Goal: Transaction & Acquisition: Purchase product/service

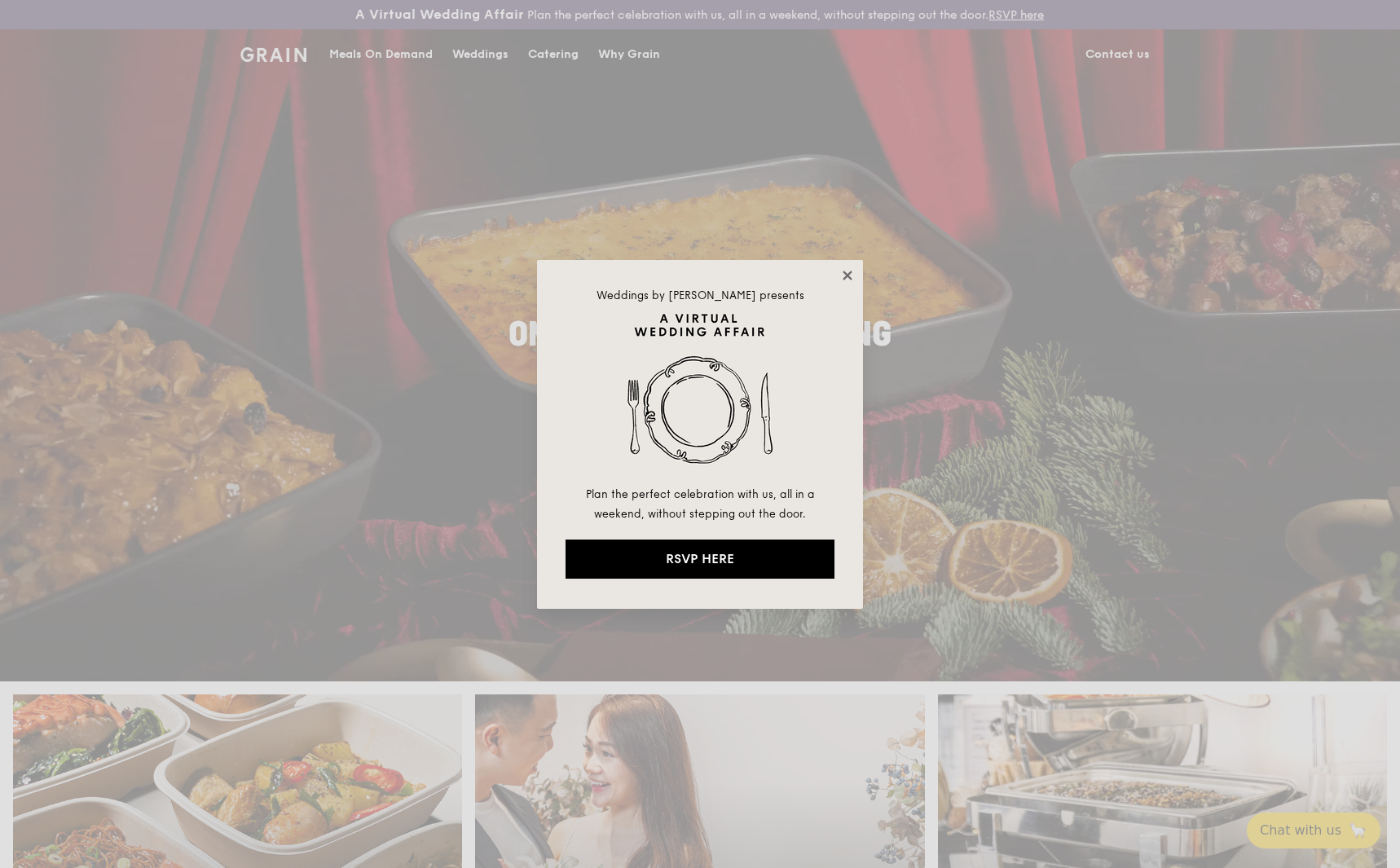
click at [849, 273] on icon at bounding box center [847, 275] width 9 height 9
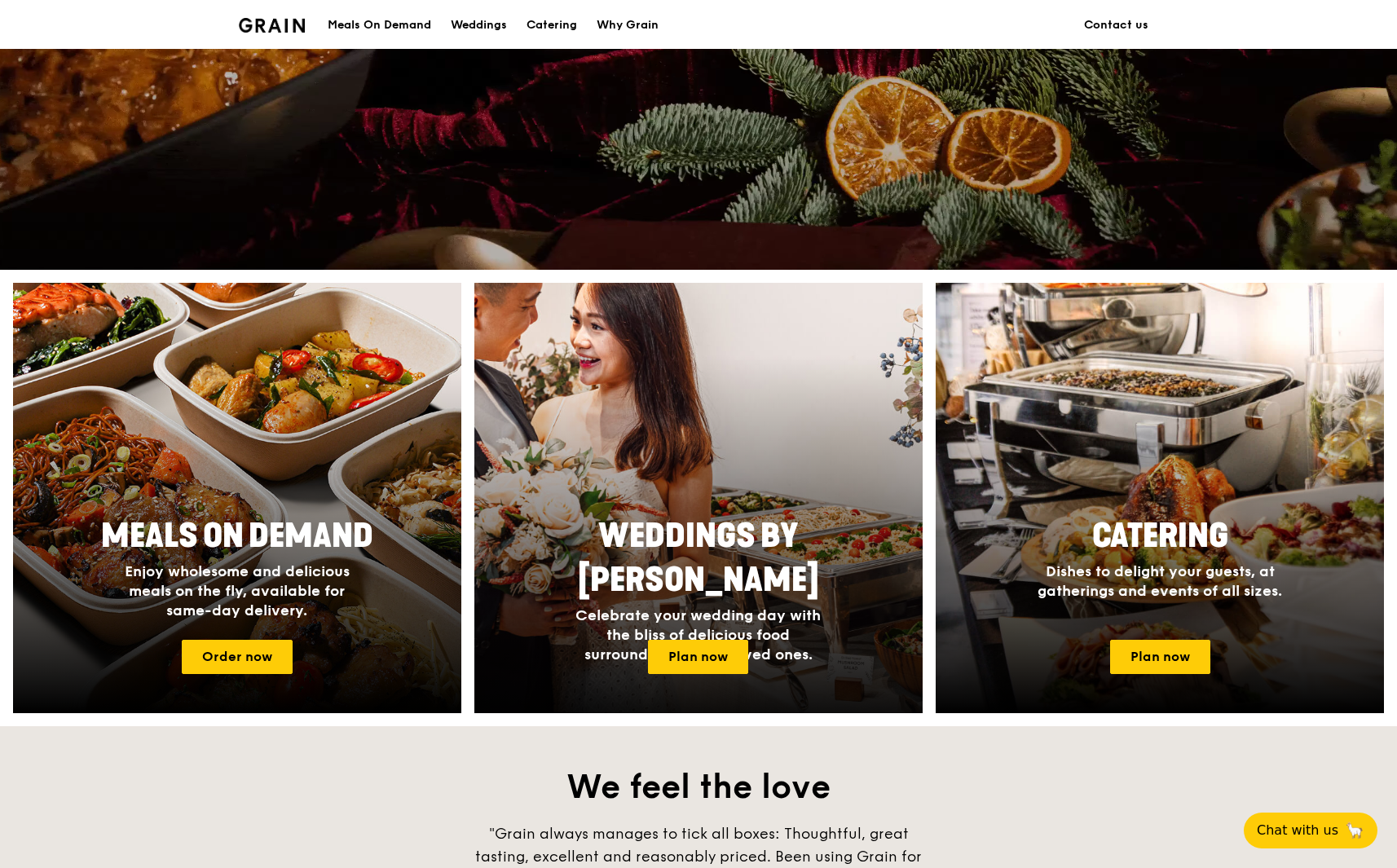
scroll to position [409, 0]
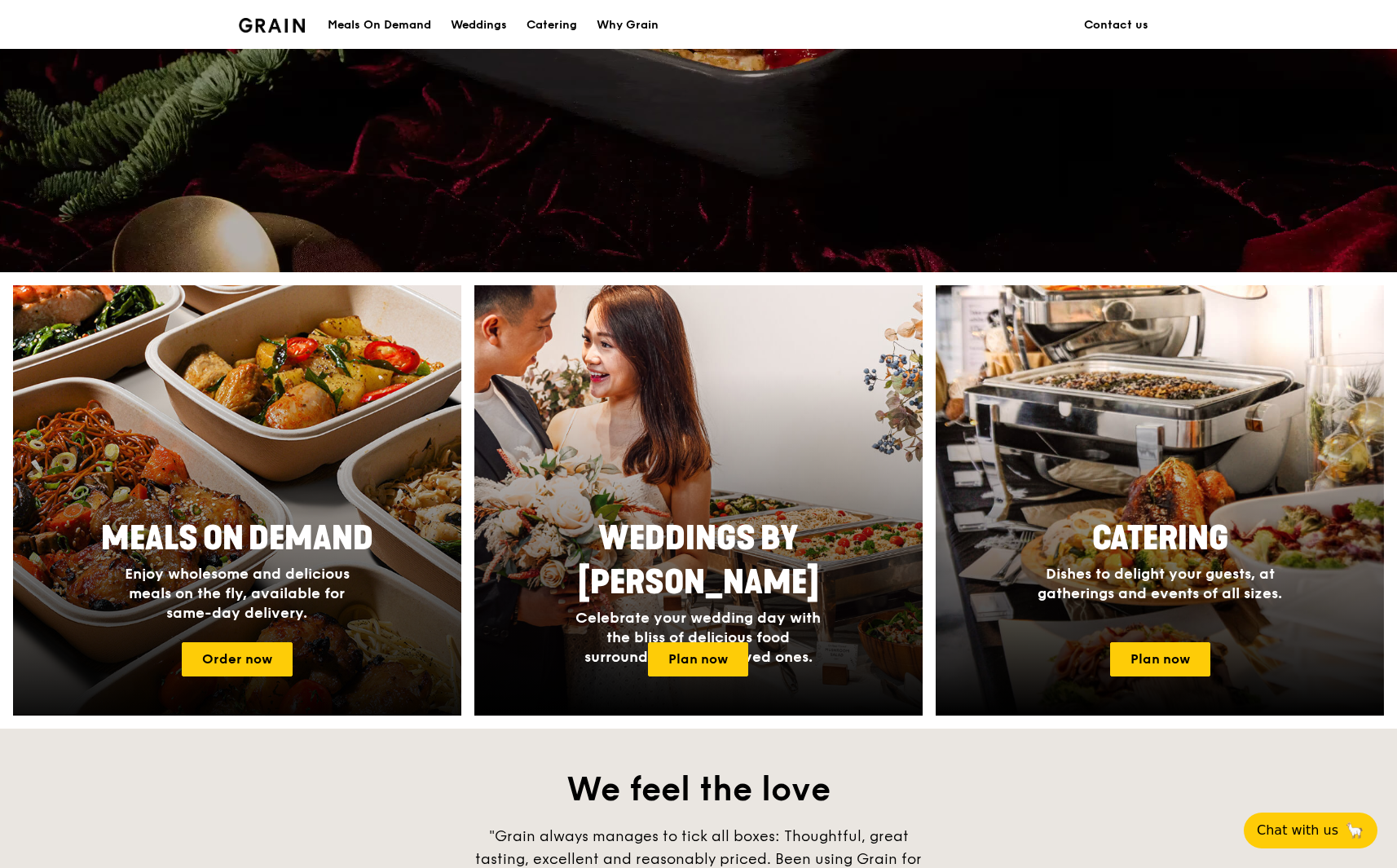
click at [272, 428] on div at bounding box center [237, 501] width 493 height 473
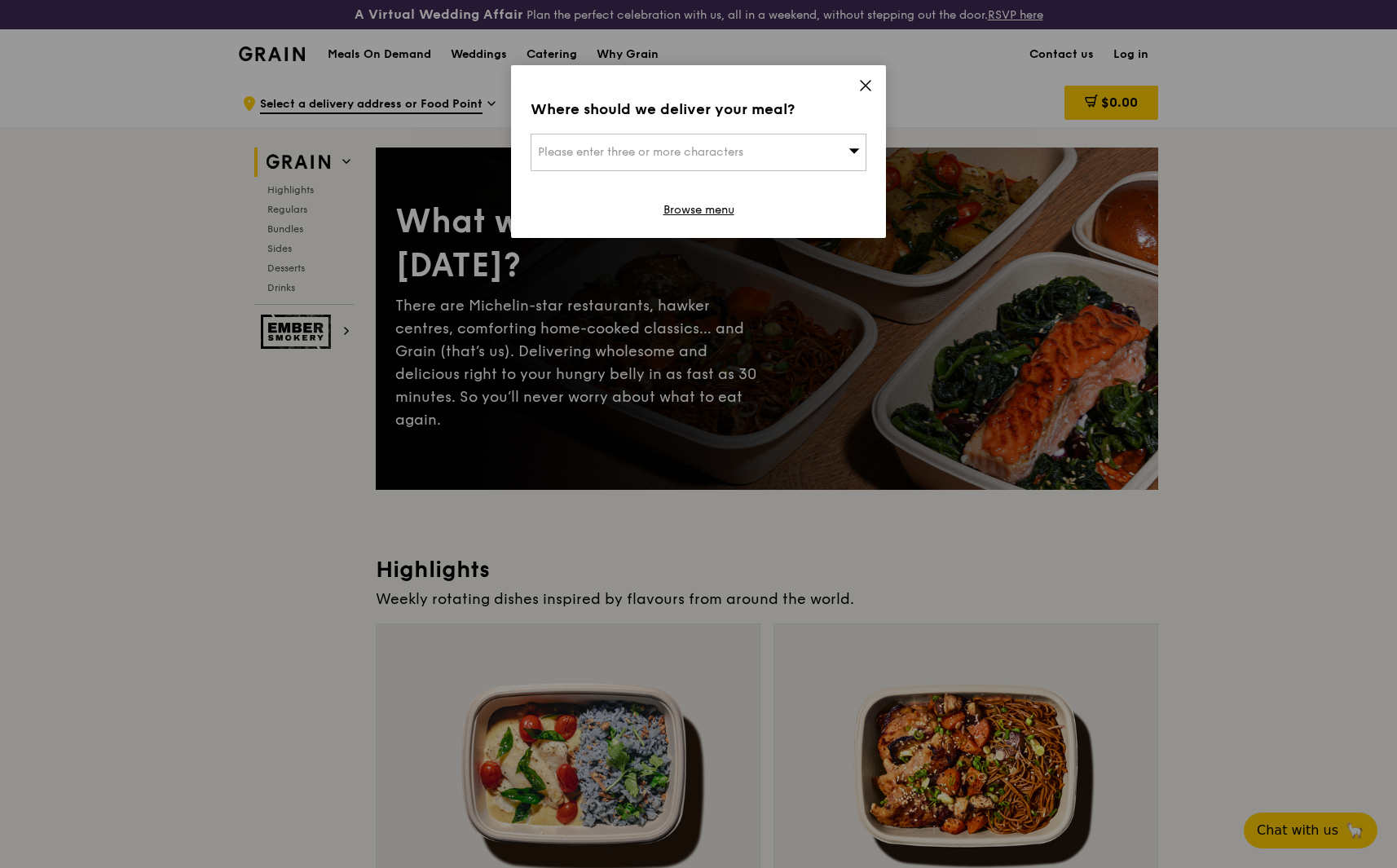
click at [863, 82] on icon at bounding box center [866, 85] width 15 height 15
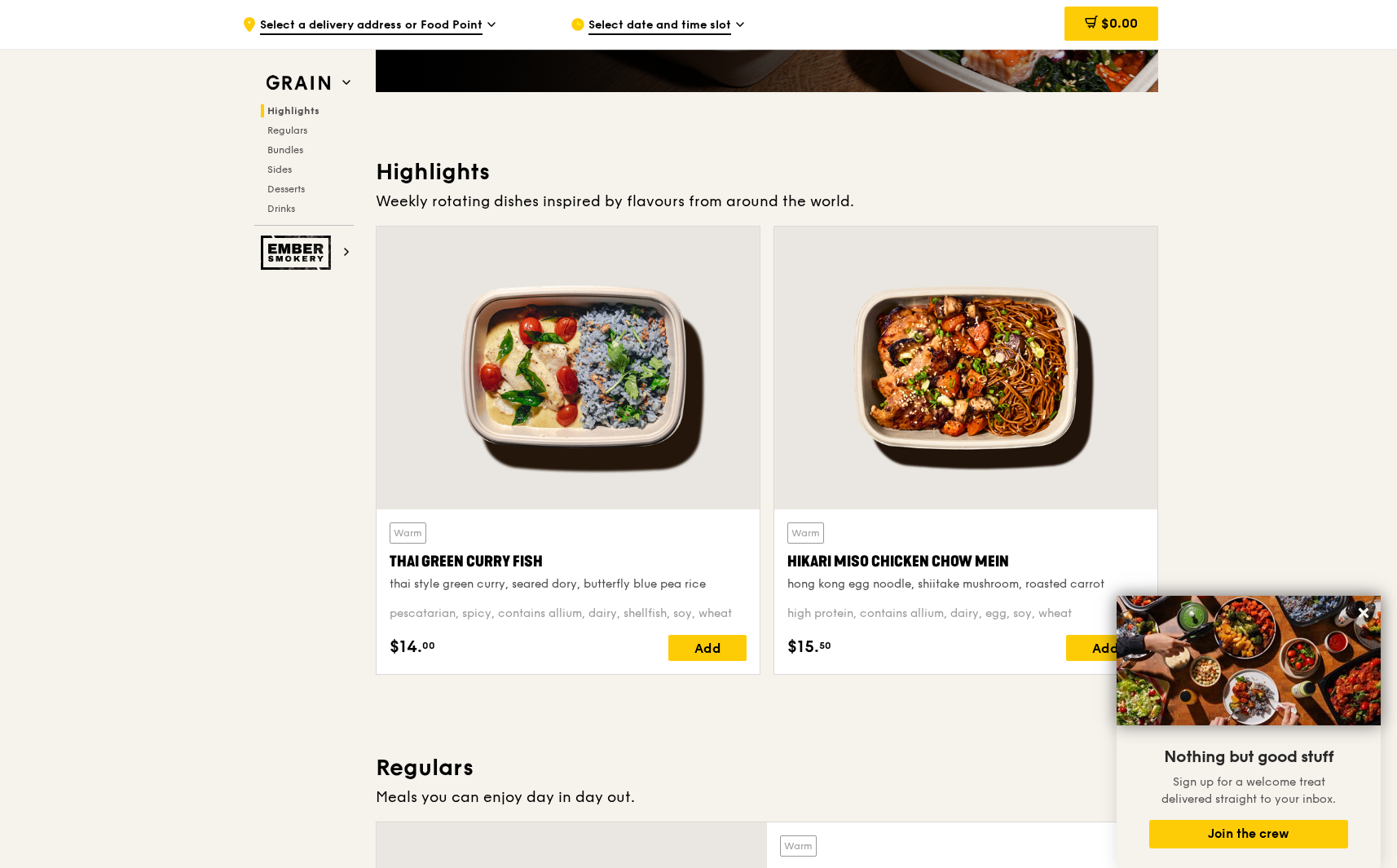
scroll to position [404, 0]
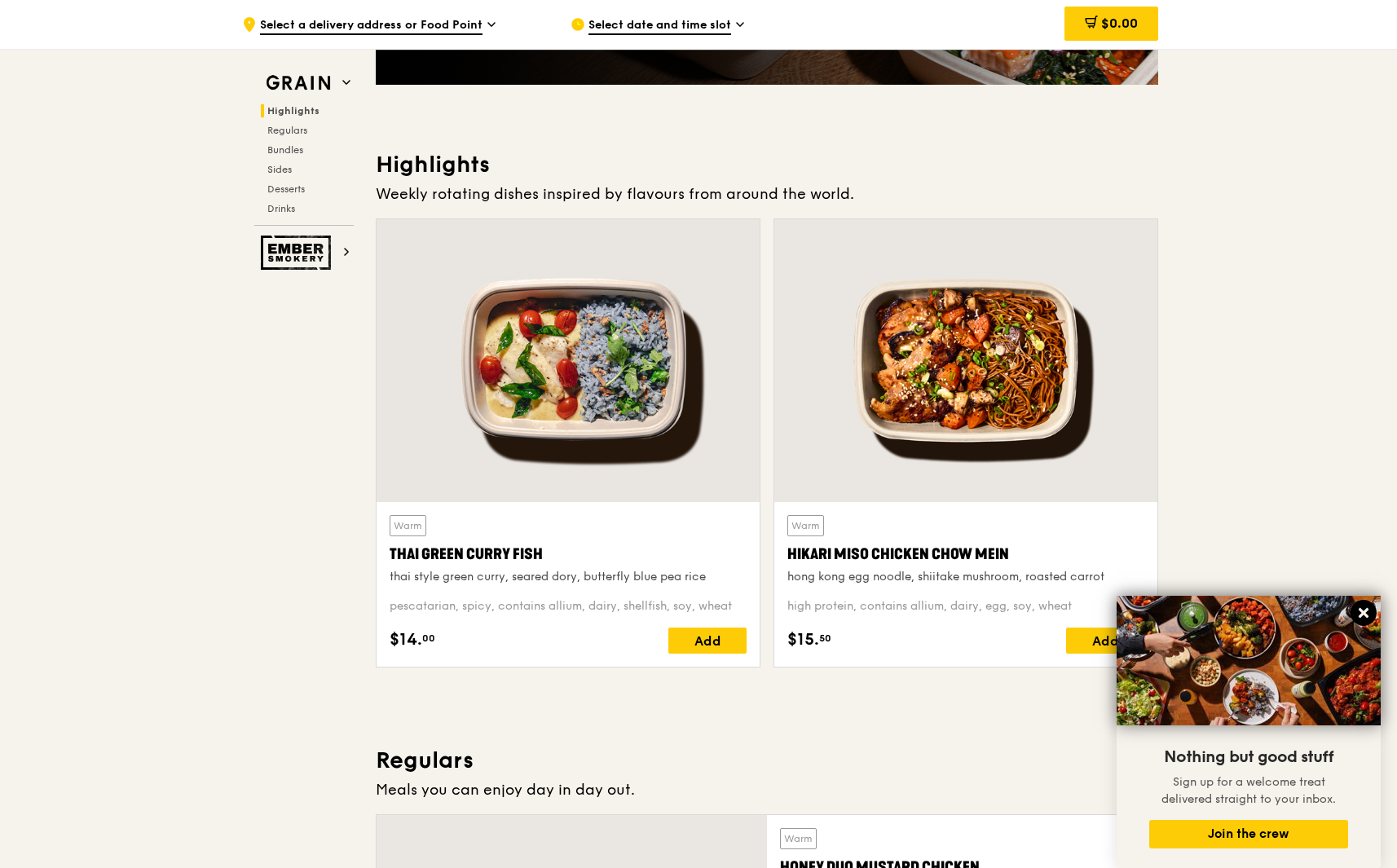
click at [1365, 616] on icon at bounding box center [1363, 613] width 10 height 10
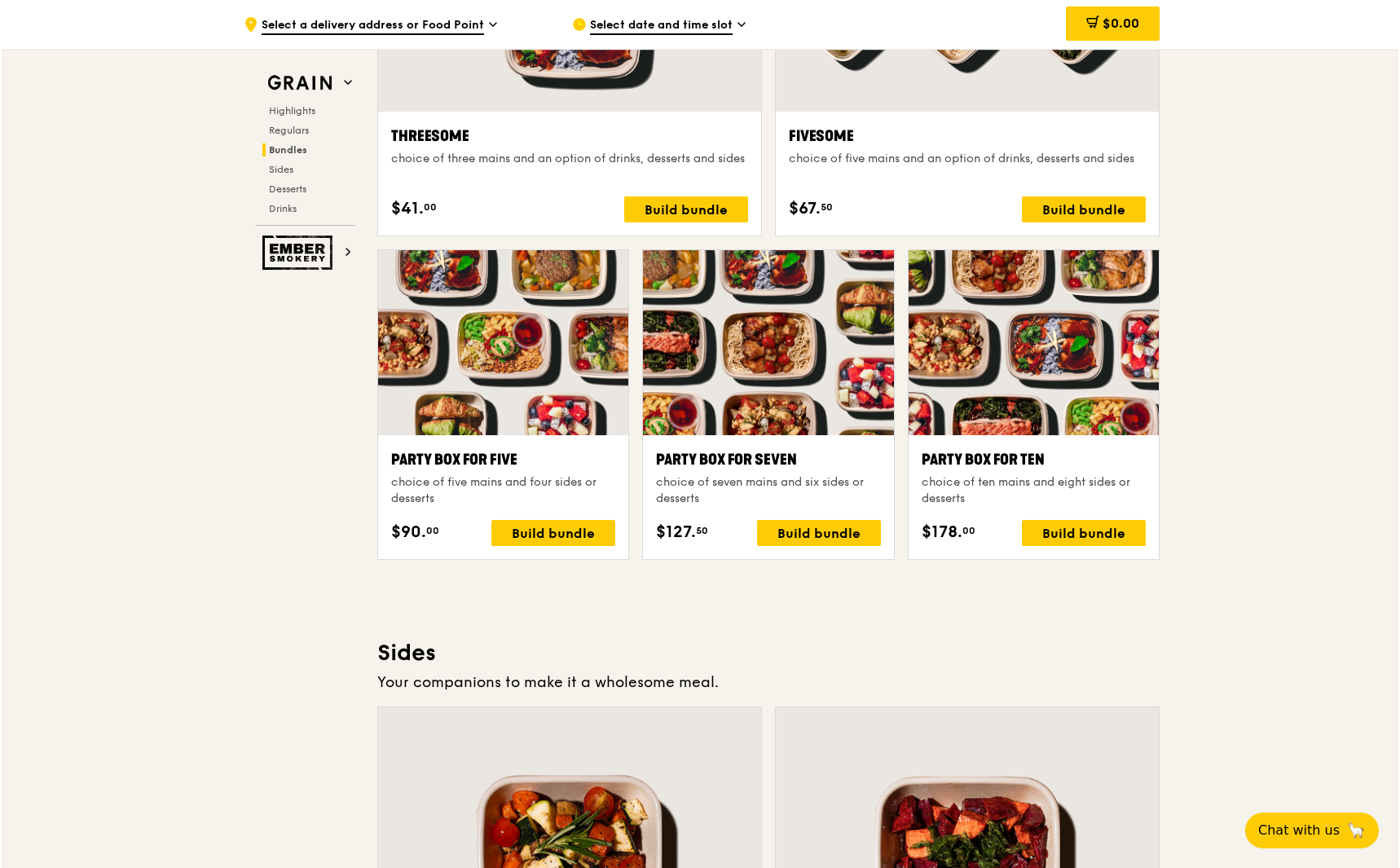
scroll to position [3069, 0]
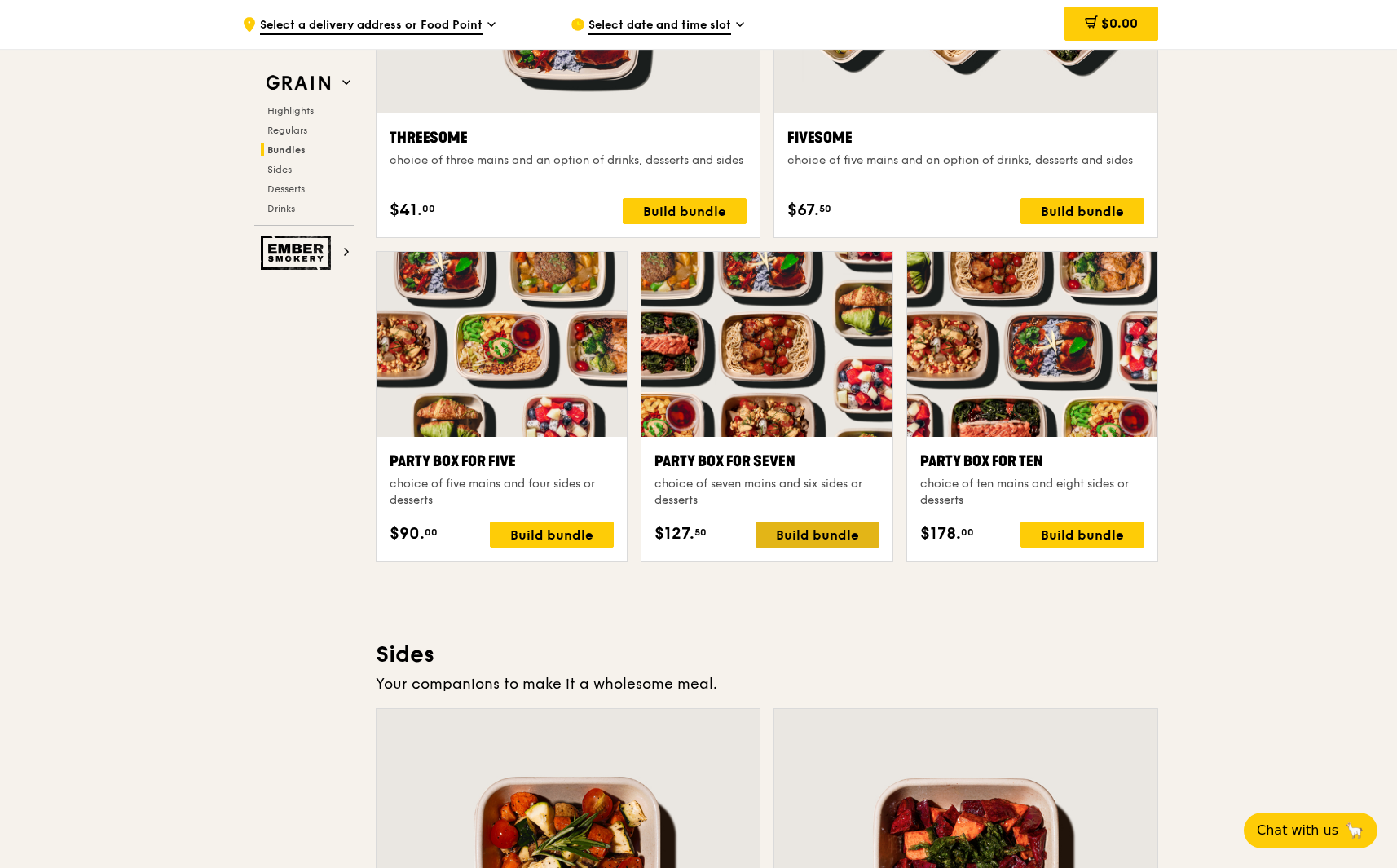
click at [854, 533] on div "Build bundle" at bounding box center [817, 534] width 124 height 26
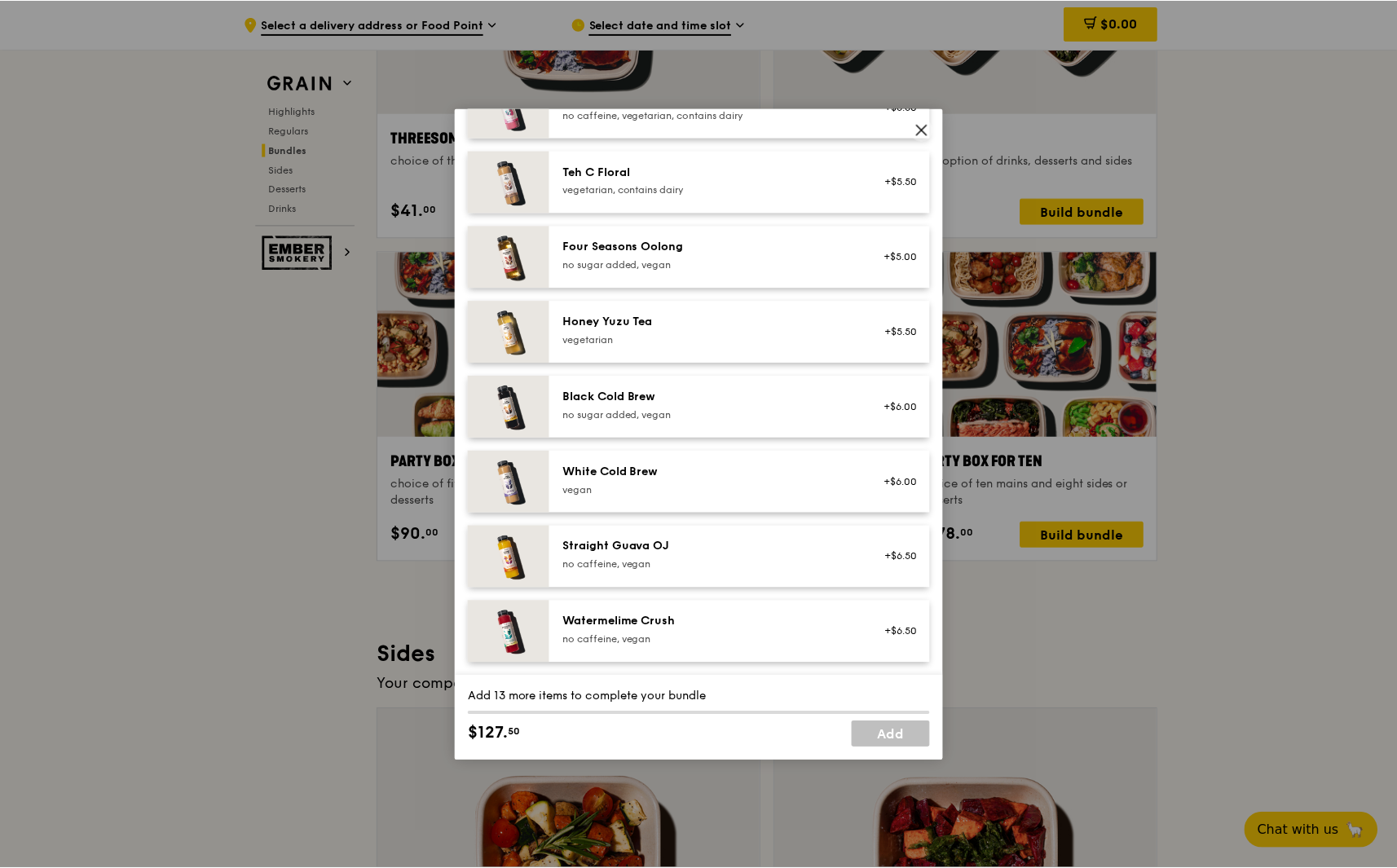
scroll to position [1859, 0]
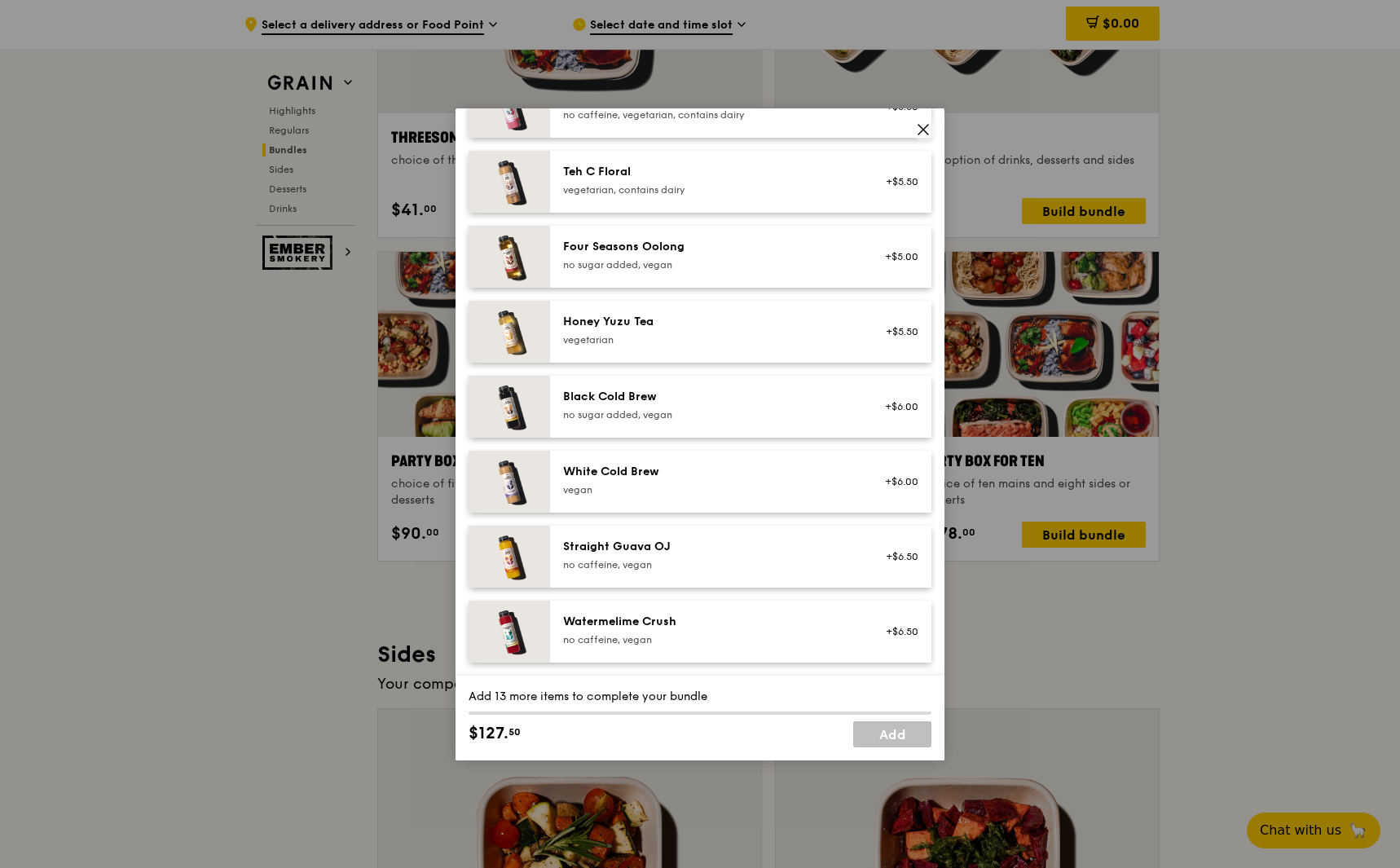
click at [927, 132] on icon at bounding box center [923, 129] width 10 height 10
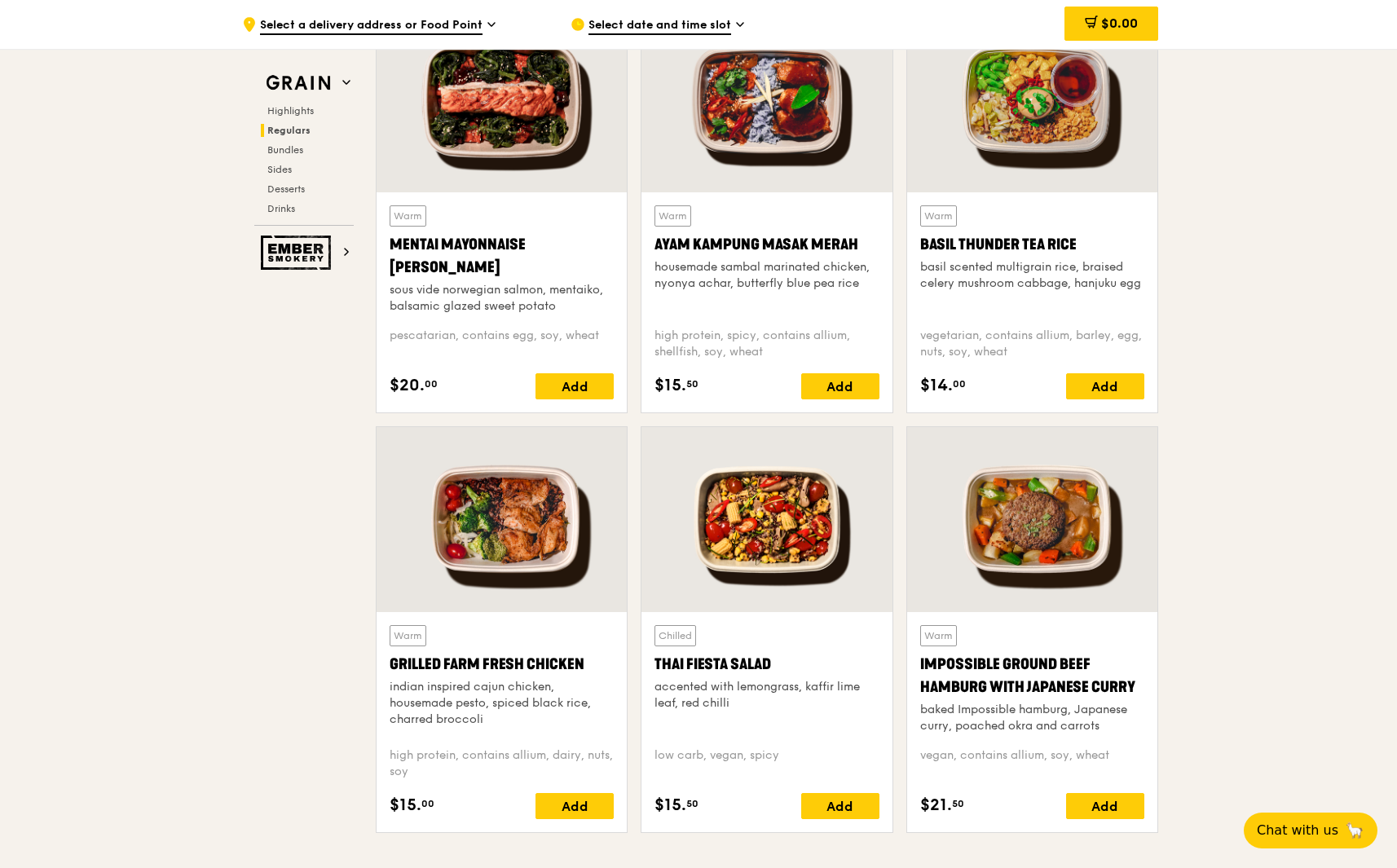
scroll to position [1512, 0]
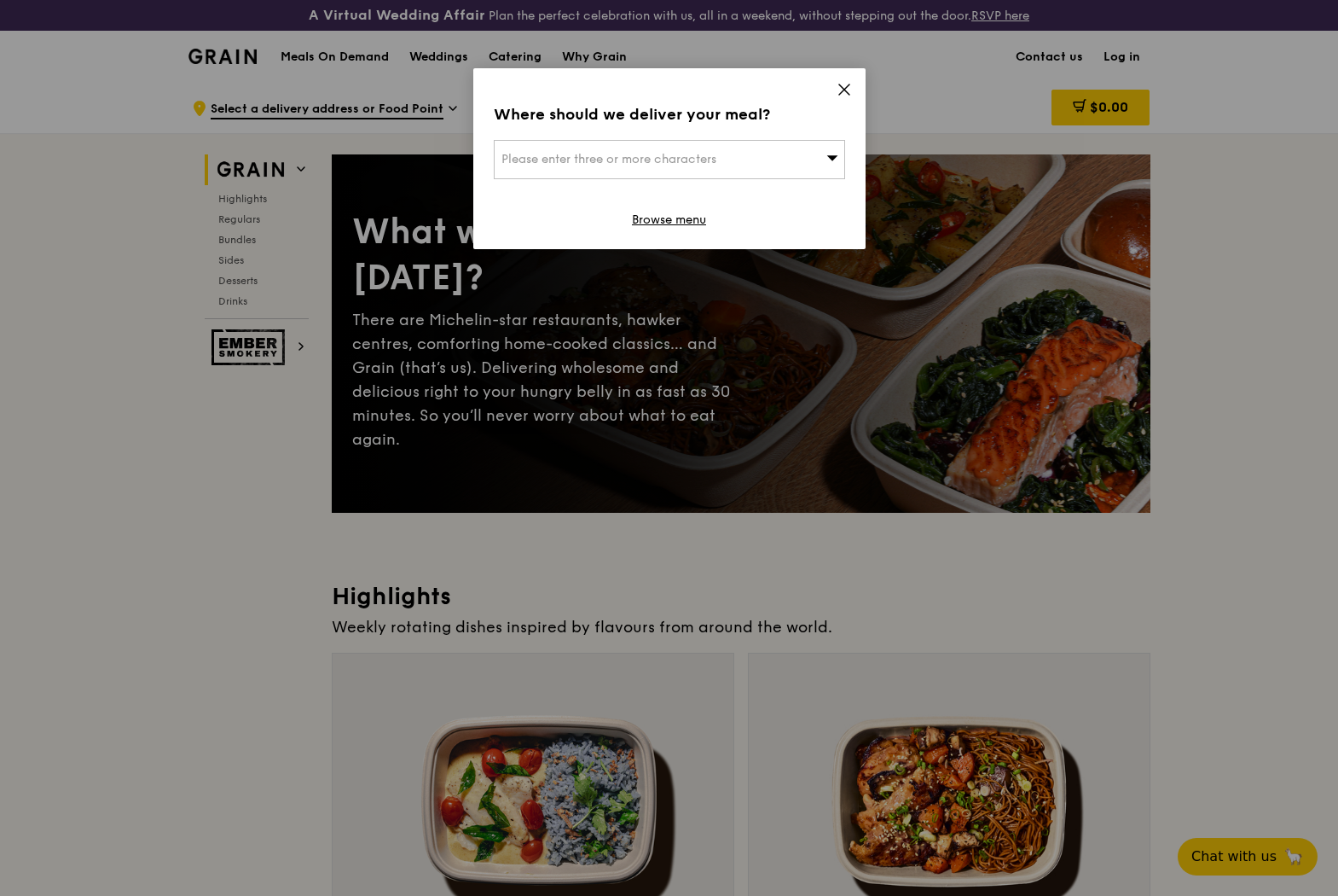
click at [847, 80] on div "Where should we deliver your meal? Please enter three or more characters Browse…" at bounding box center [669, 158] width 393 height 181
click at [841, 86] on icon at bounding box center [844, 89] width 11 height 11
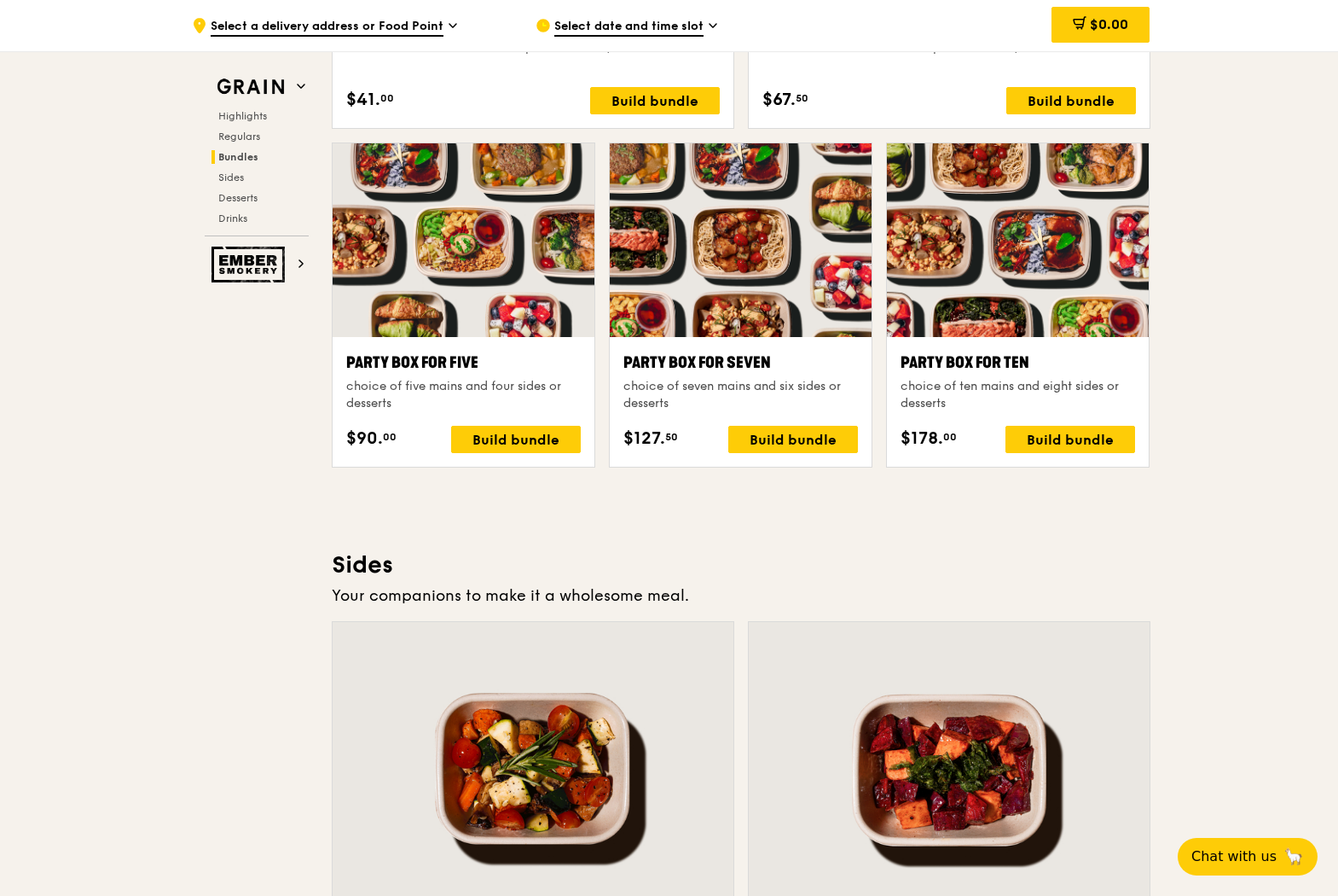
scroll to position [3332, 1]
click at [791, 431] on div "Build bundle" at bounding box center [792, 439] width 130 height 27
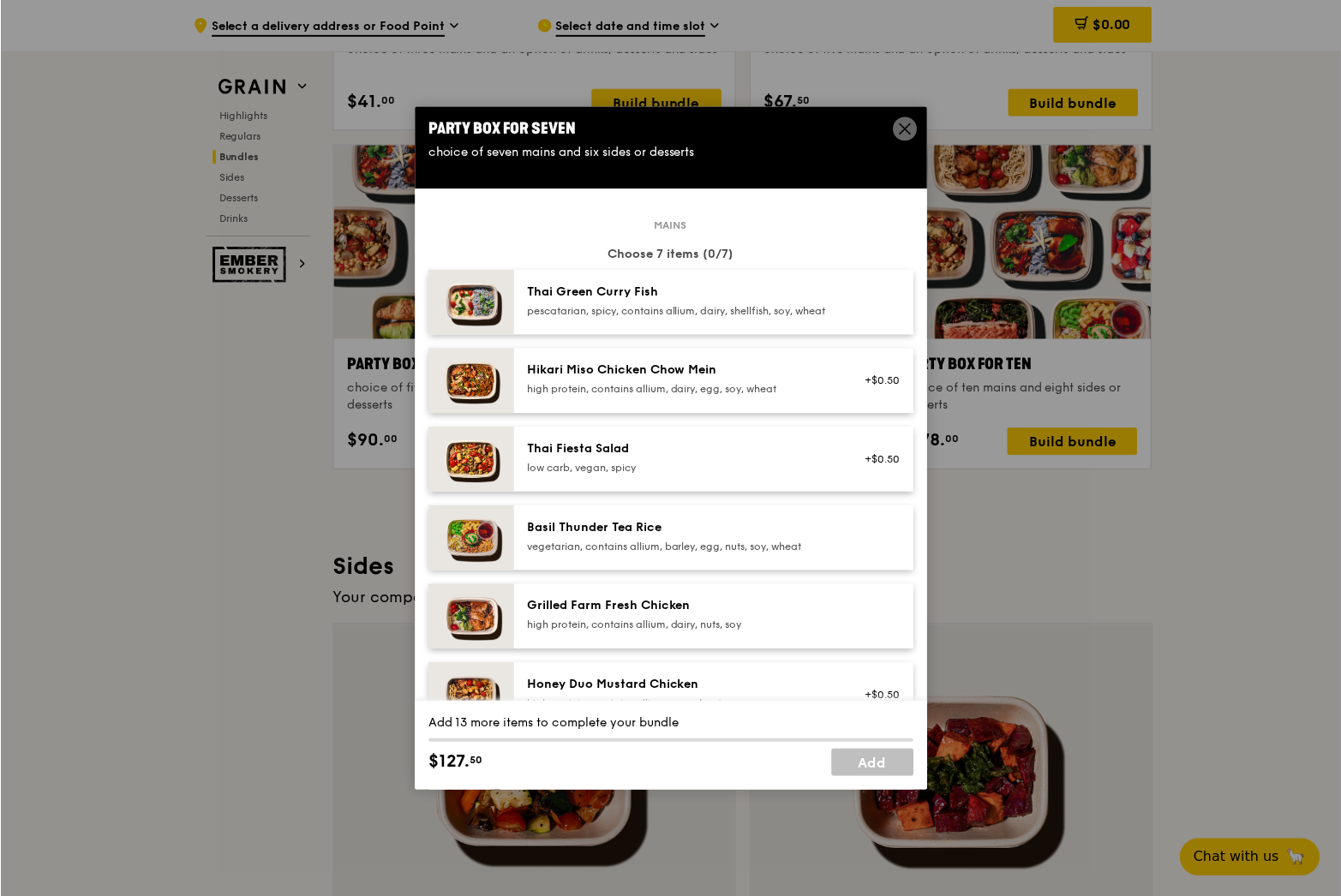
scroll to position [16, 0]
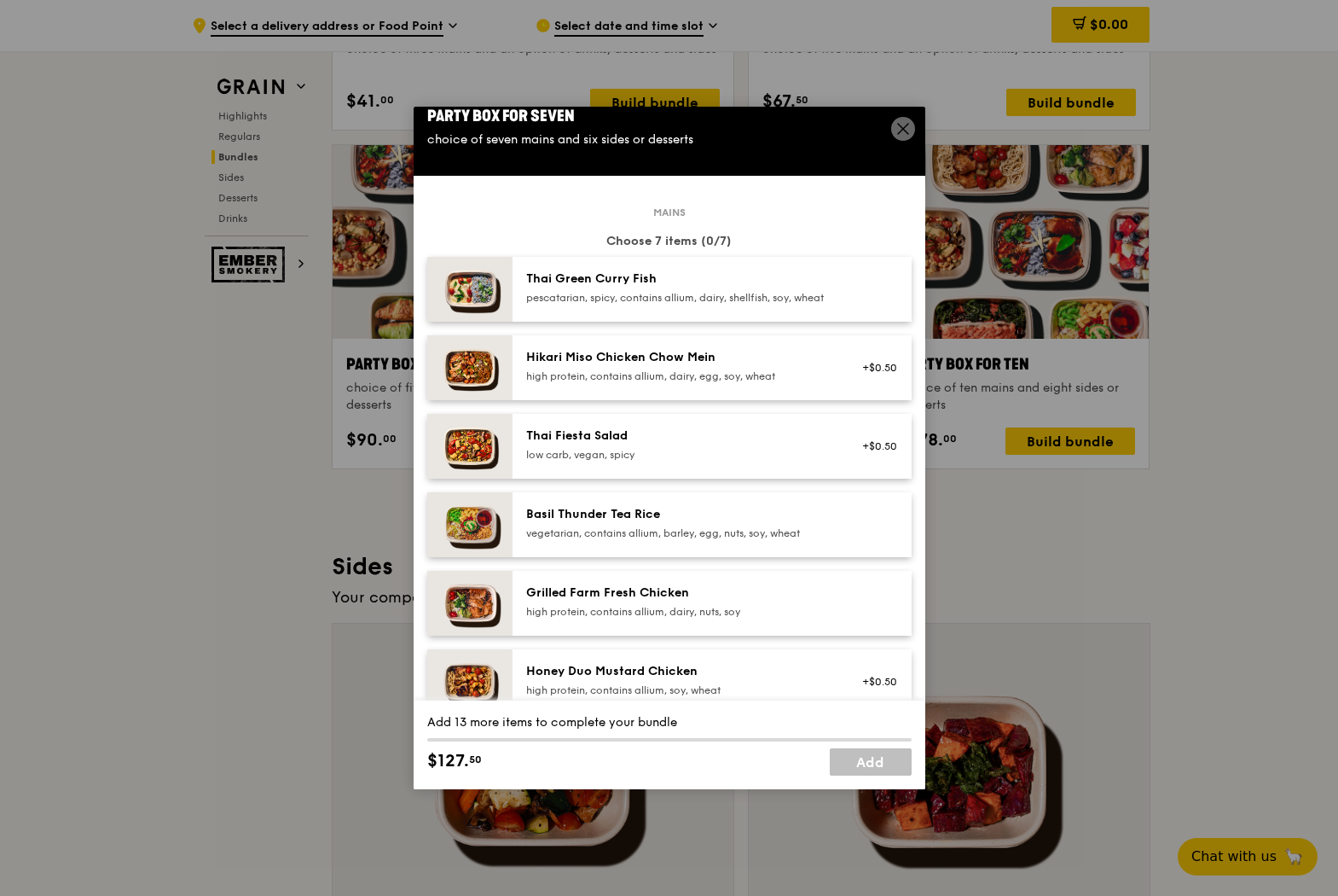
click at [899, 132] on icon at bounding box center [904, 129] width 15 height 15
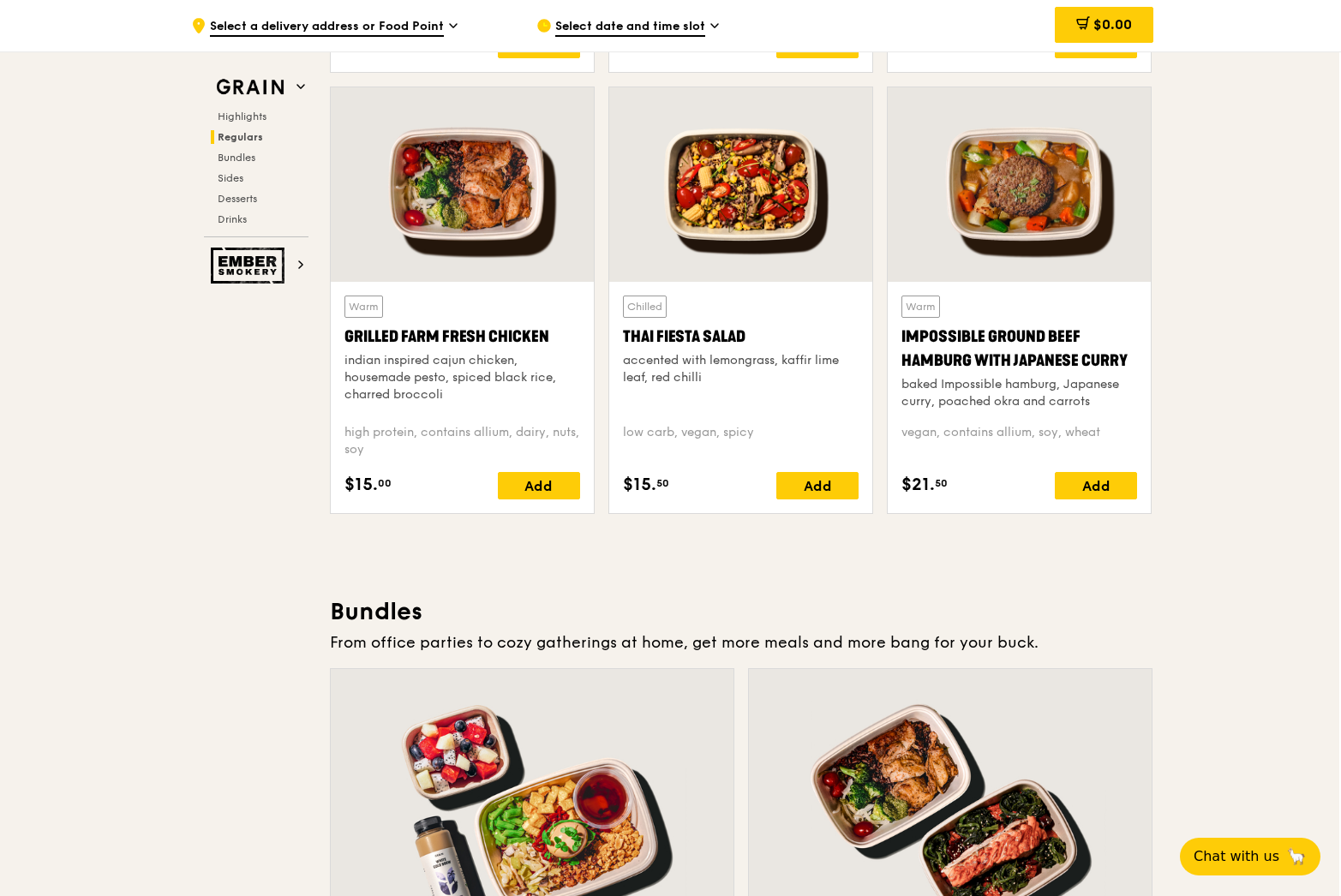
scroll to position [1972, 2]
